Goal: Information Seeking & Learning: Learn about a topic

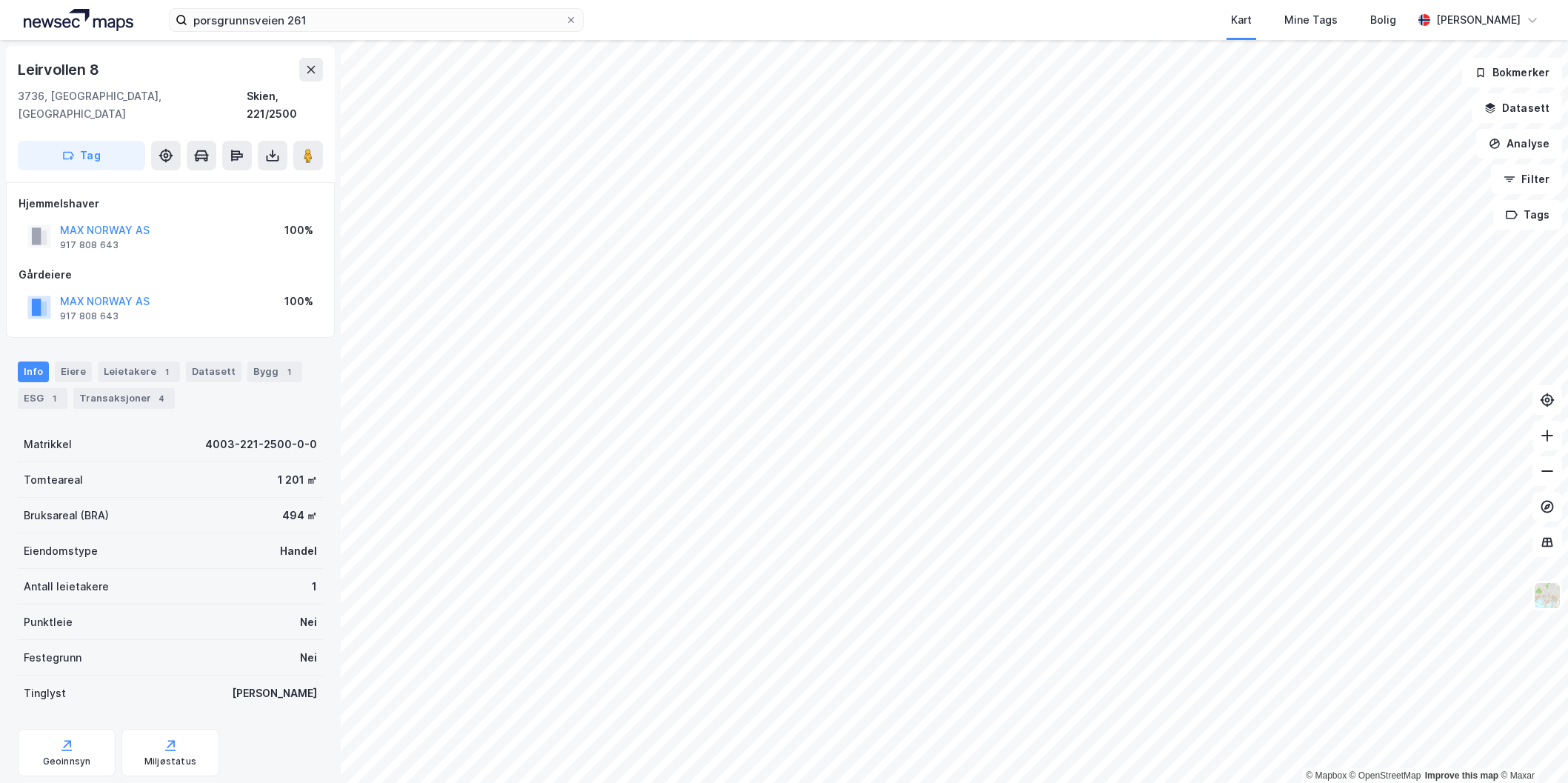
scroll to position [2, 0]
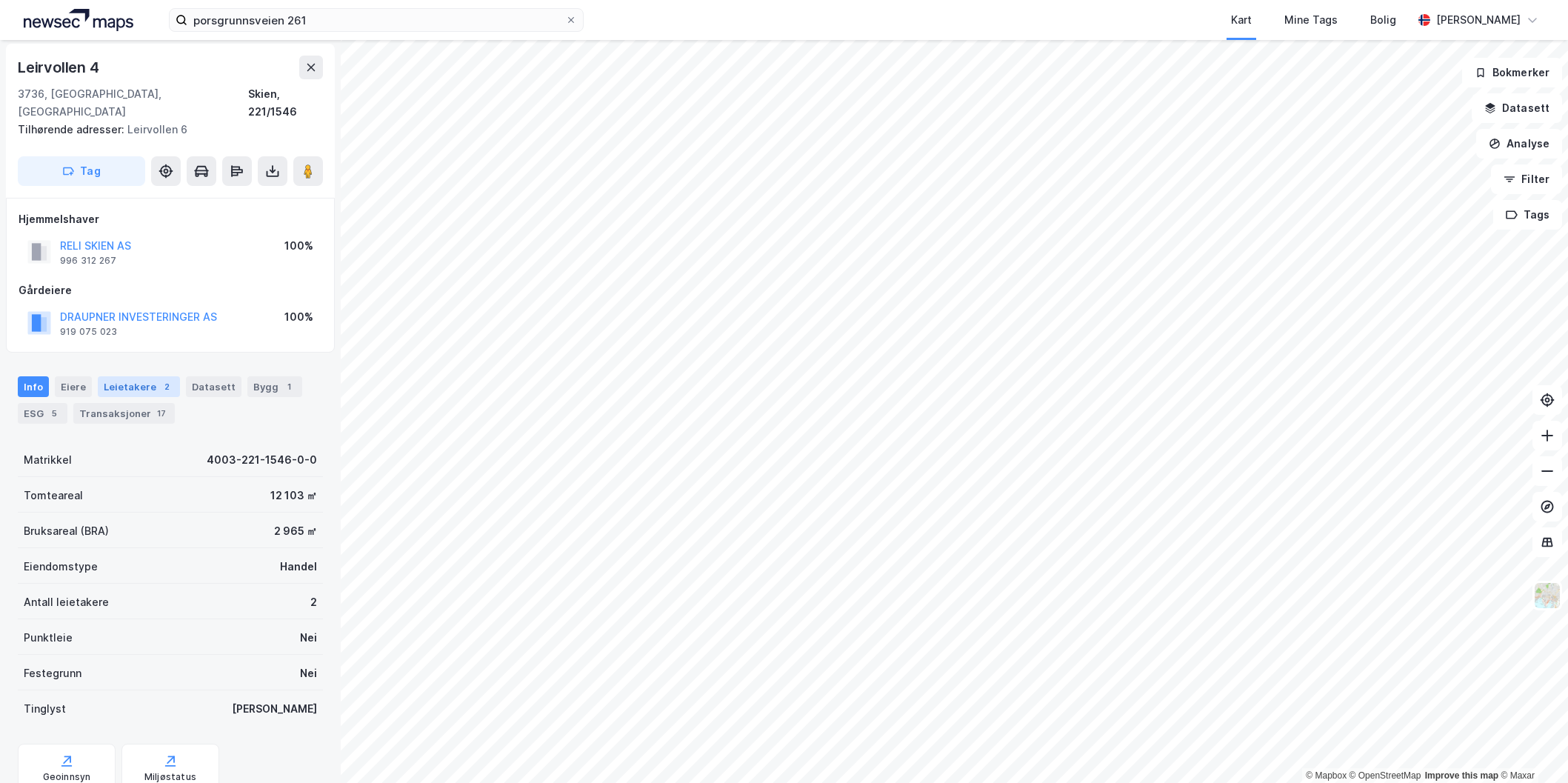
click at [130, 377] on div "Leietakere 2" at bounding box center [139, 387] width 83 height 21
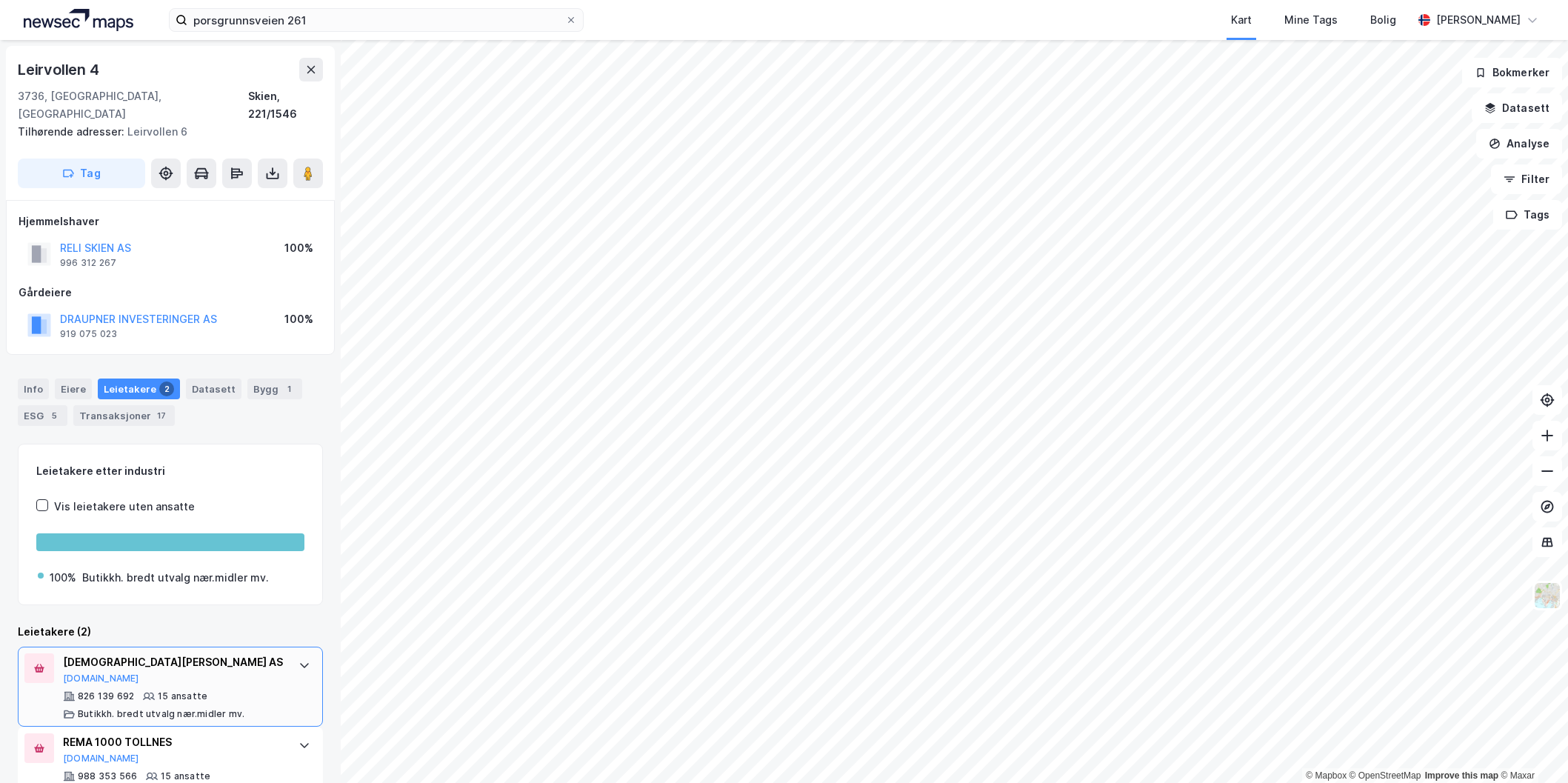
scroll to position [24, 0]
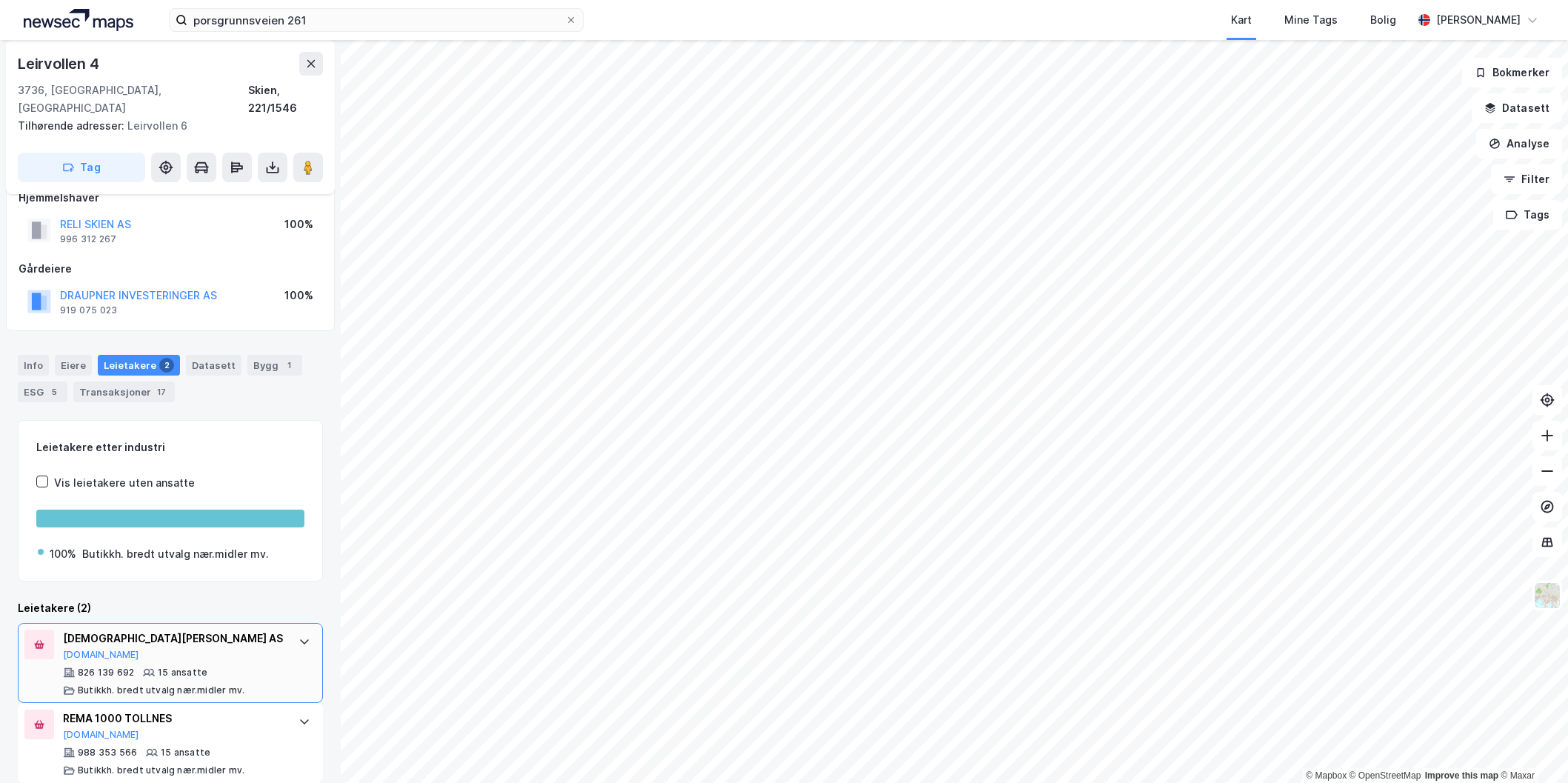
click at [253, 648] on div "[DEMOGRAPHIC_DATA][PERSON_NAME] AS [DOMAIN_NAME] 826 139 692 15 ansatte Butikkh…" at bounding box center [174, 663] width 220 height 67
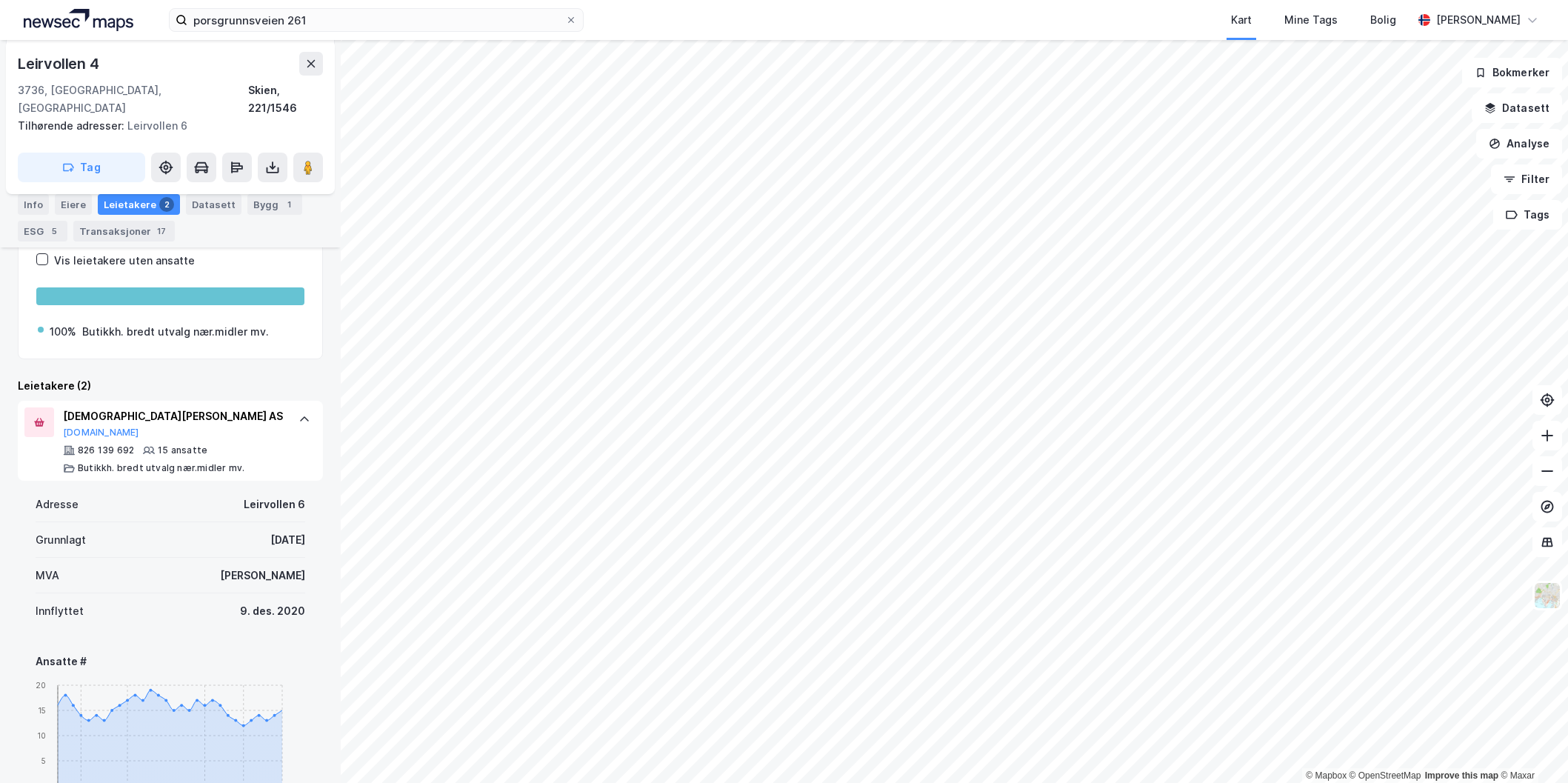
scroll to position [0, 0]
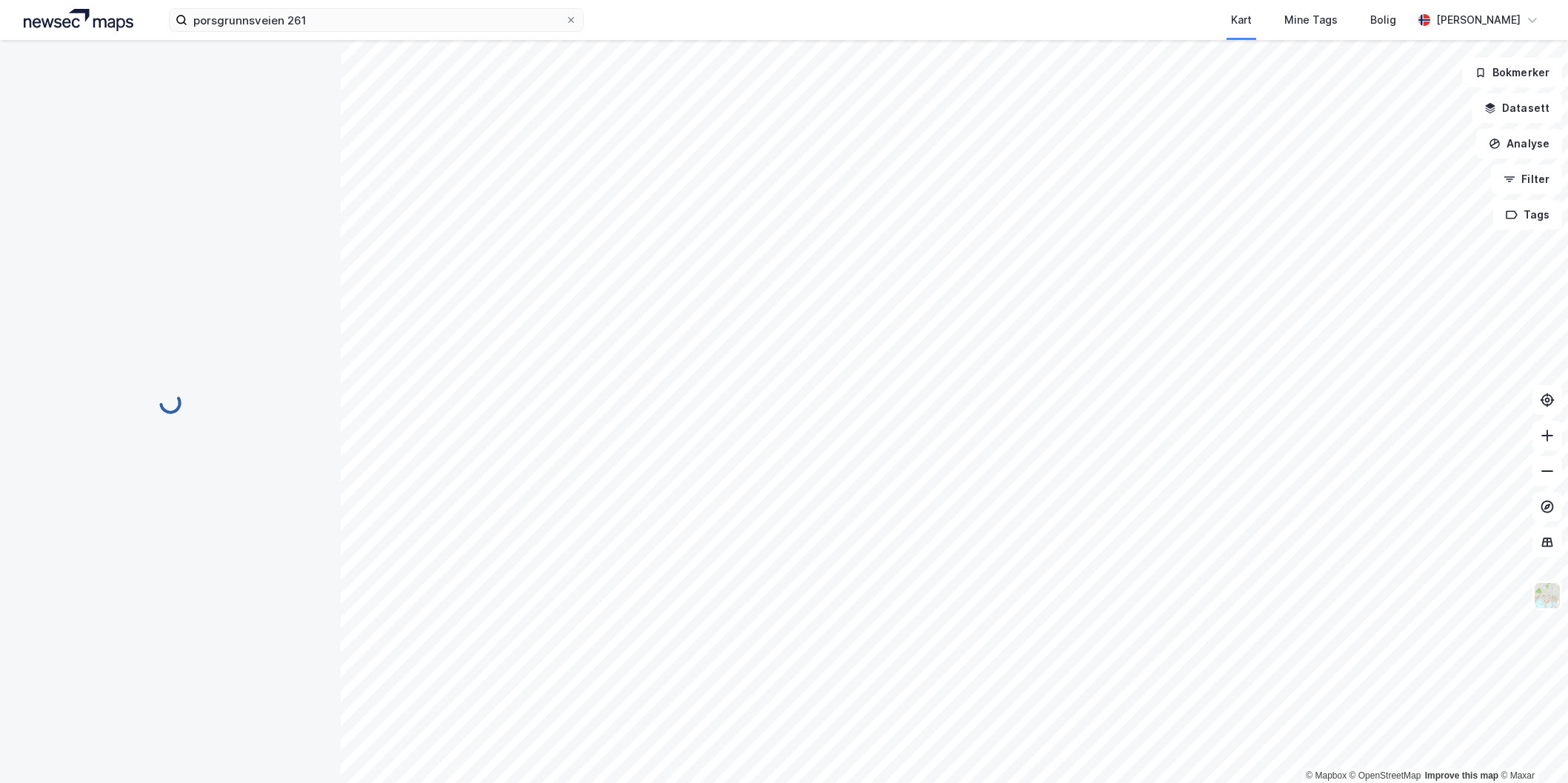
scroll to position [48, 0]
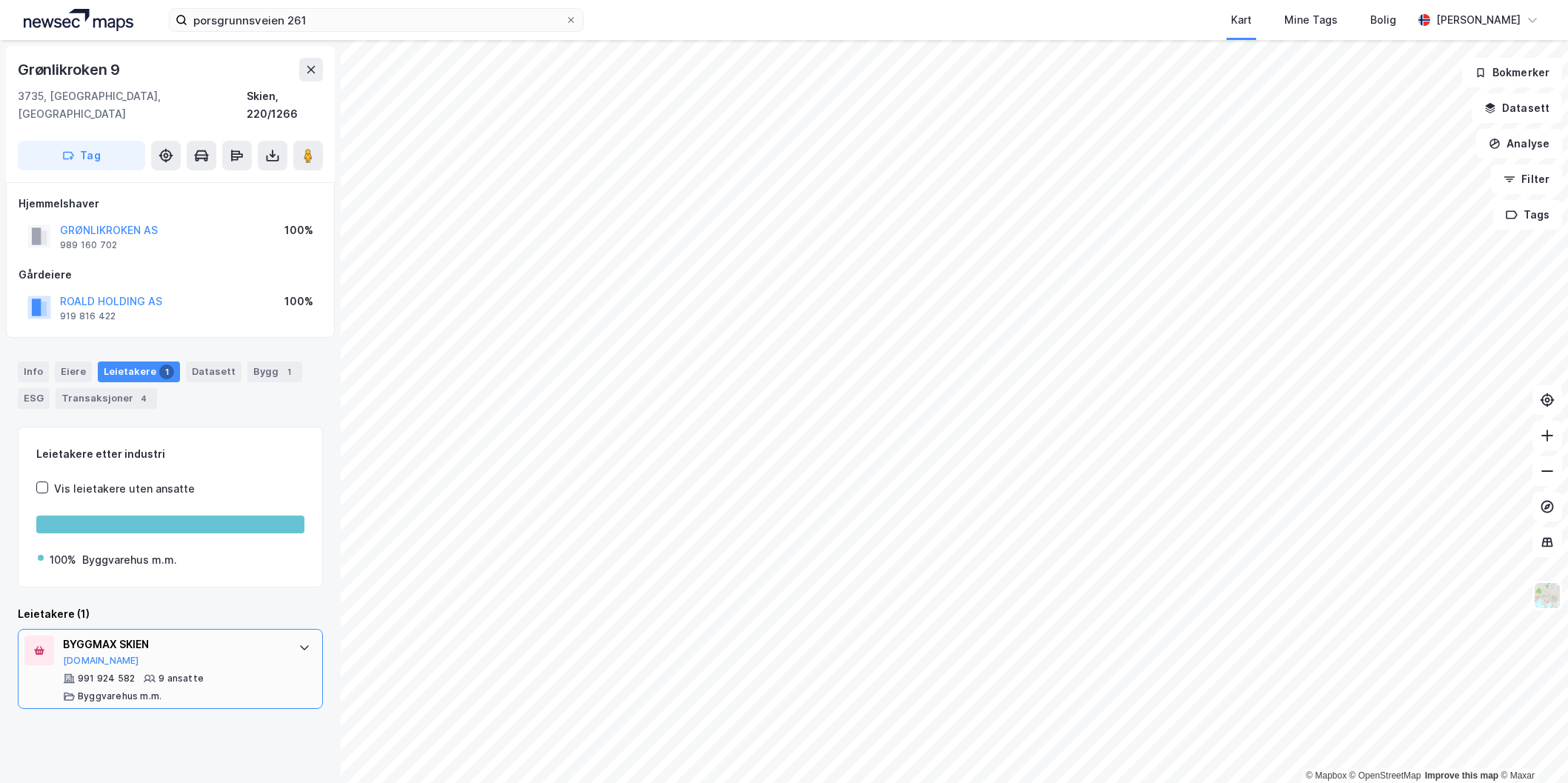
click at [197, 636] on div "BYGGMAX SKIEN" at bounding box center [174, 644] width 220 height 17
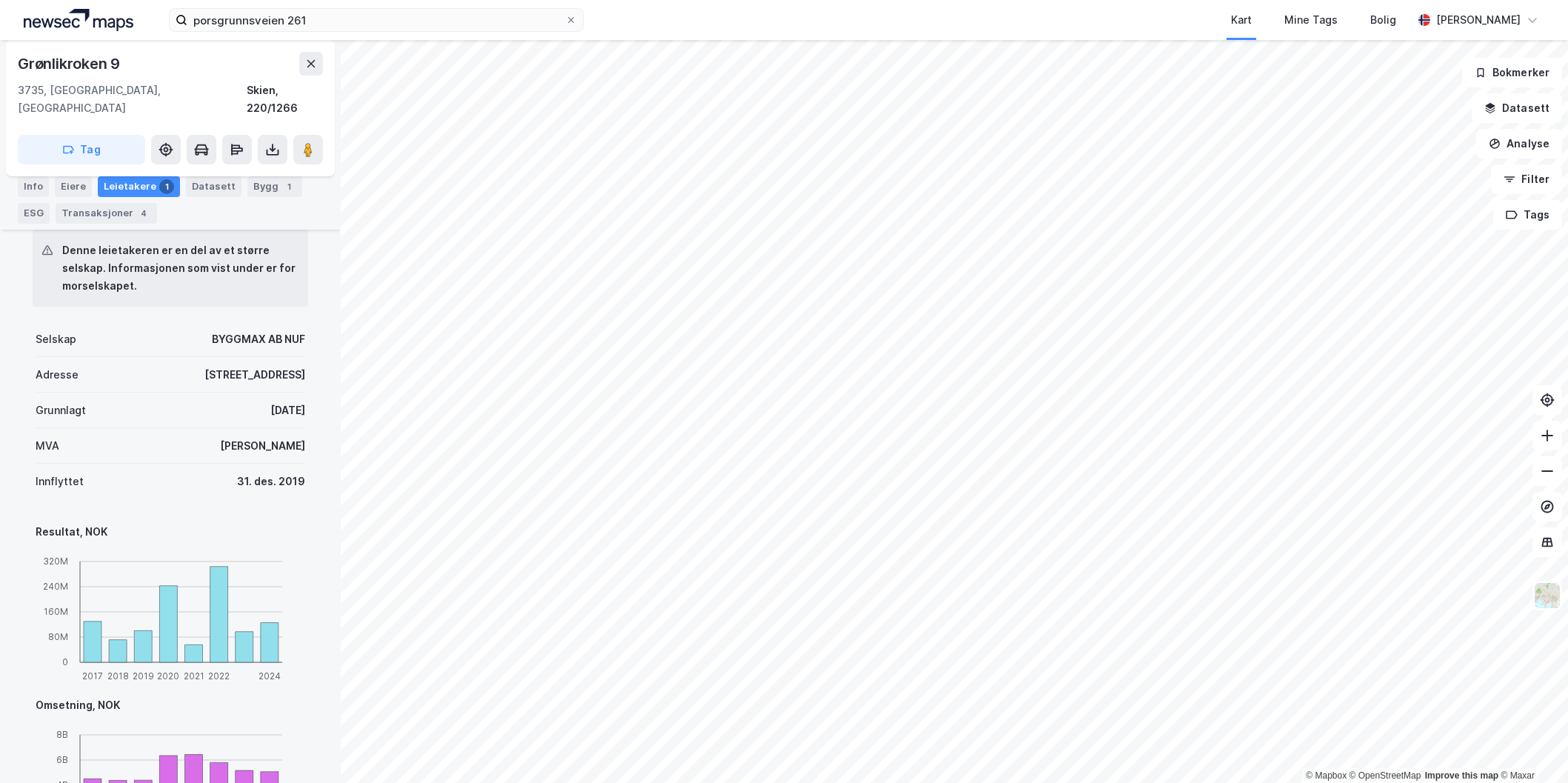
scroll to position [354, 0]
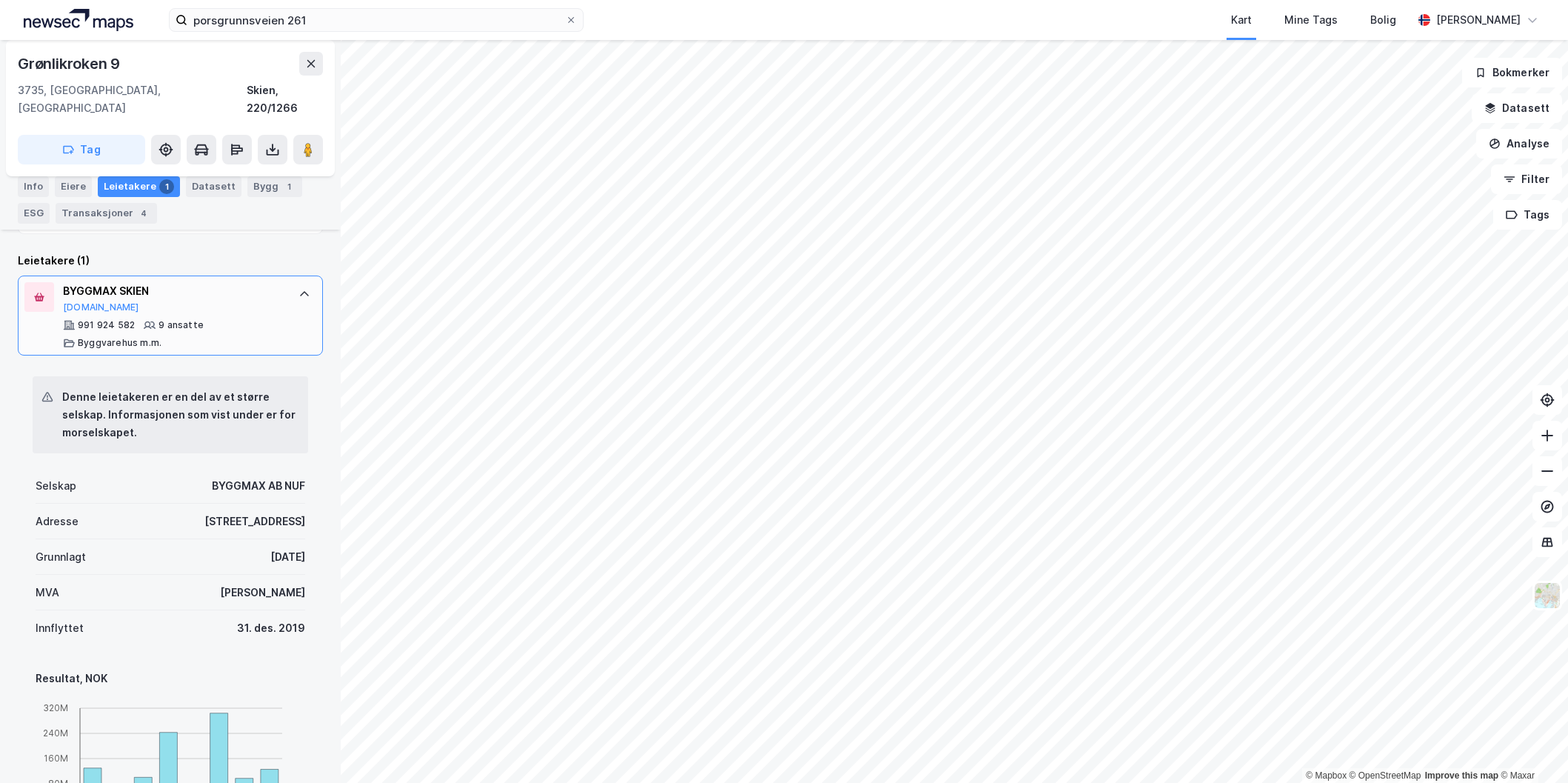
click at [293, 284] on div at bounding box center [305, 294] width 24 height 24
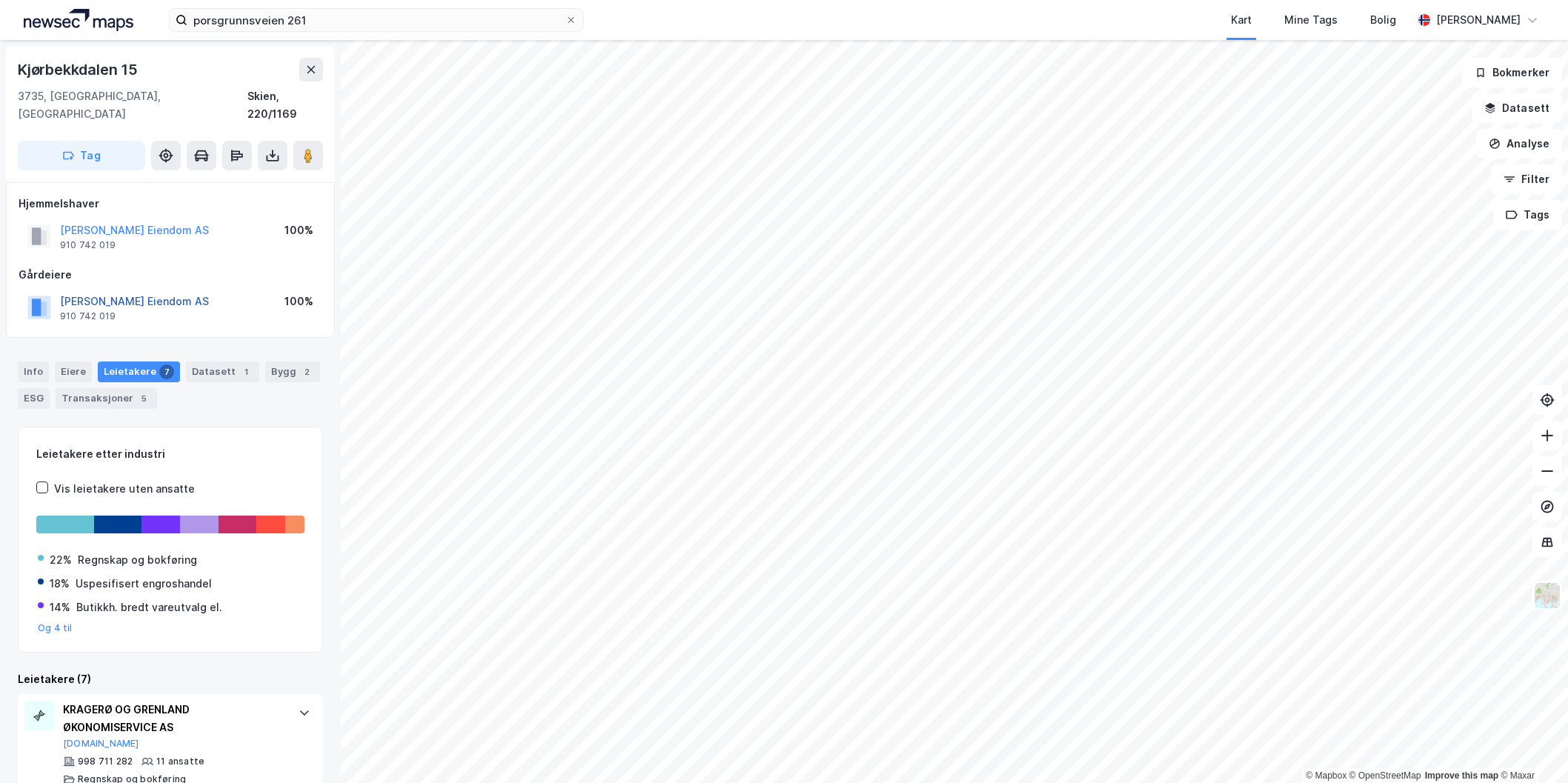
click at [0, 0] on button "[PERSON_NAME] Eiendom AS" at bounding box center [0, 0] width 0 height 0
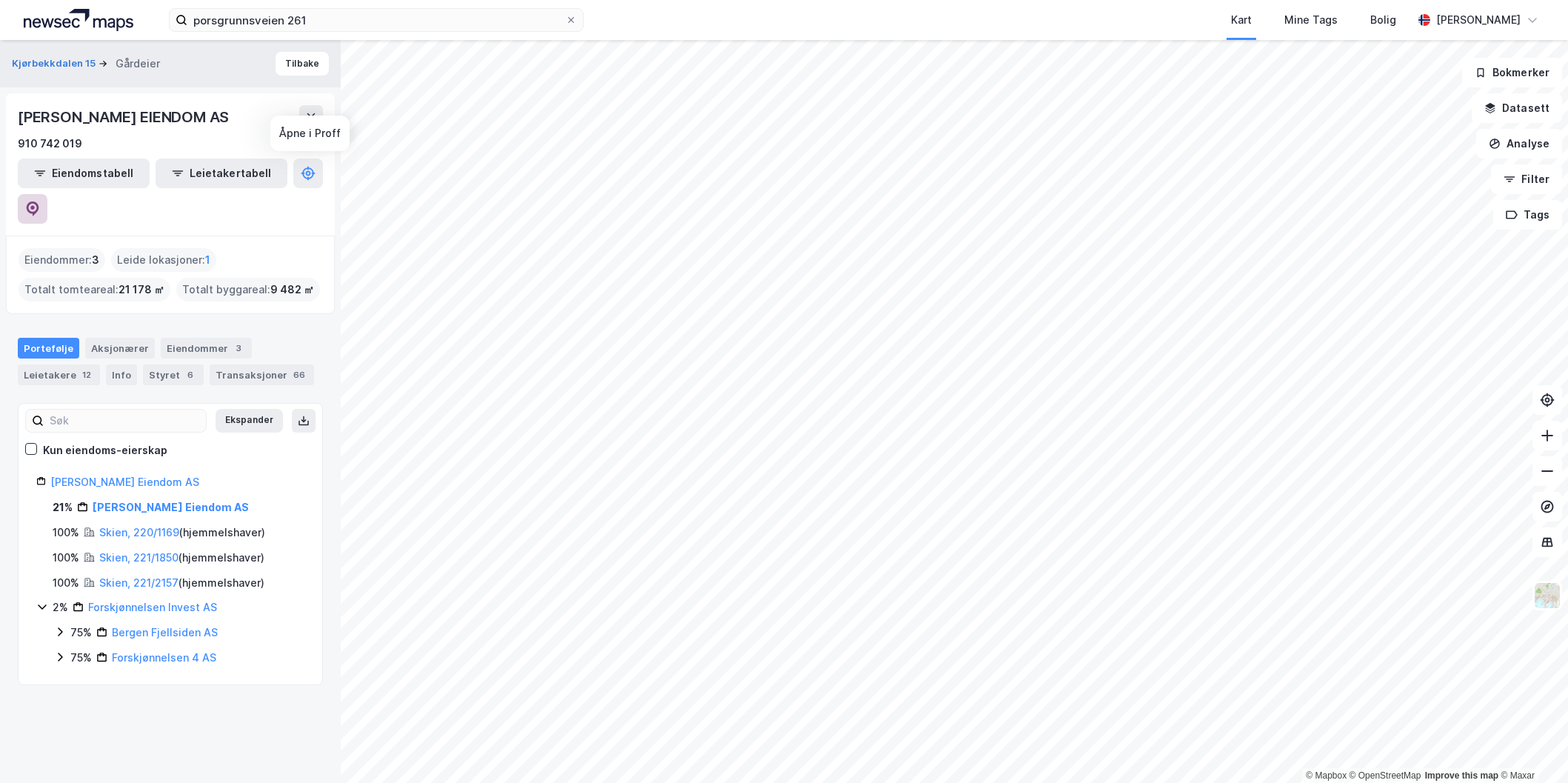
click at [39, 201] on icon at bounding box center [33, 209] width 13 height 15
